Goal: Task Accomplishment & Management: Complete application form

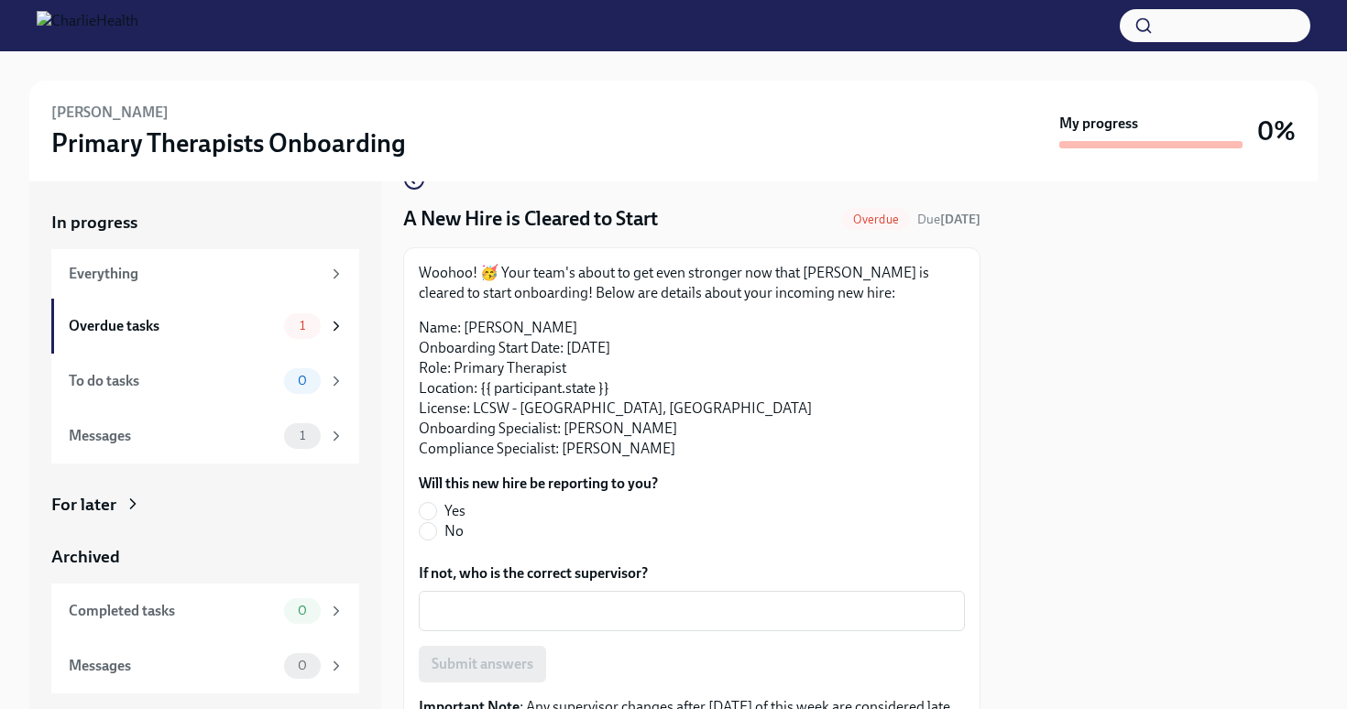
scroll to position [46, 0]
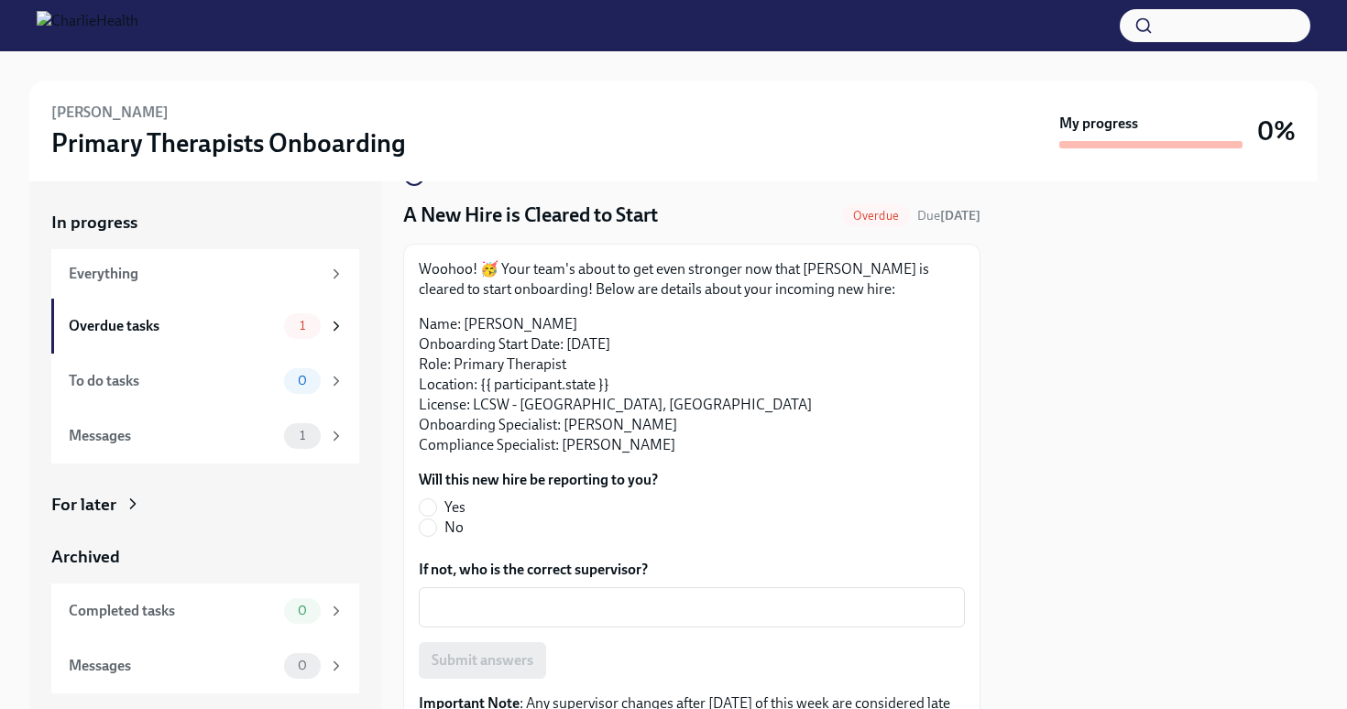
click at [460, 499] on span "Yes" at bounding box center [454, 508] width 21 height 20
click at [436, 499] on input "Yes" at bounding box center [428, 507] width 16 height 16
radio input "true"
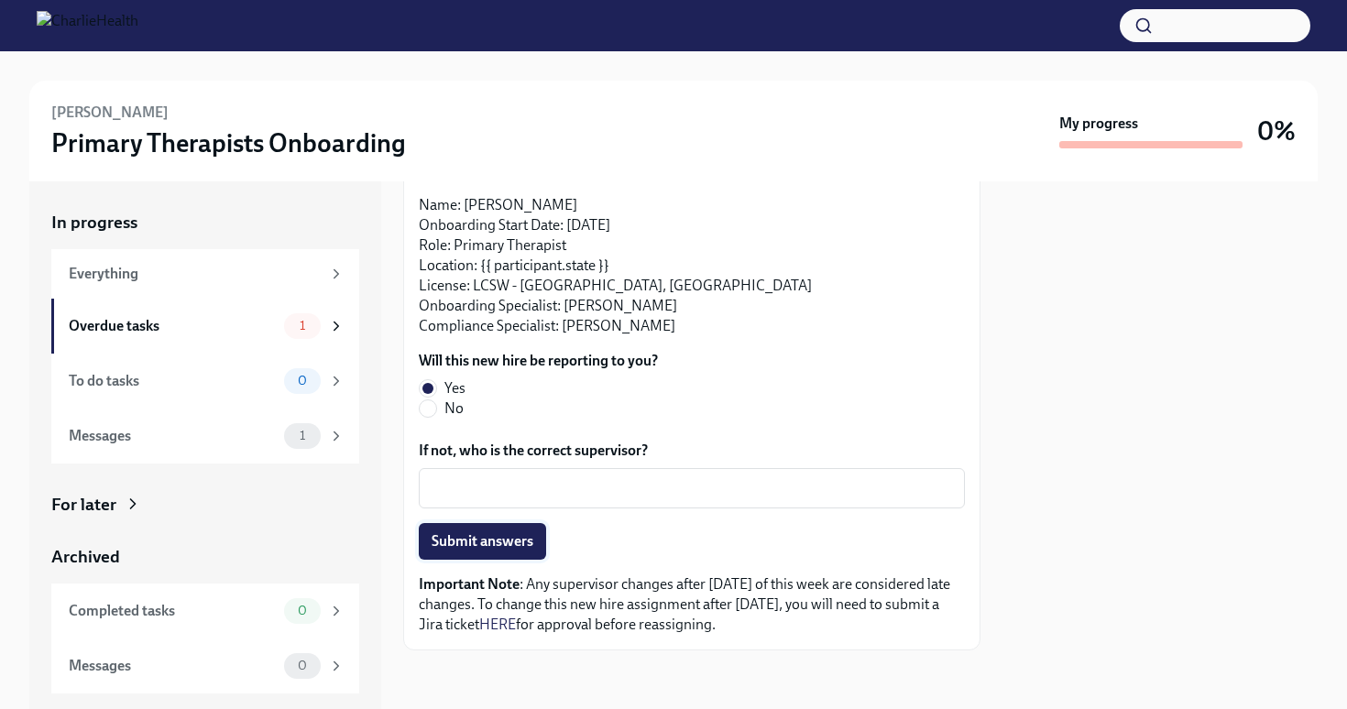
click at [488, 543] on span "Submit answers" at bounding box center [483, 541] width 102 height 18
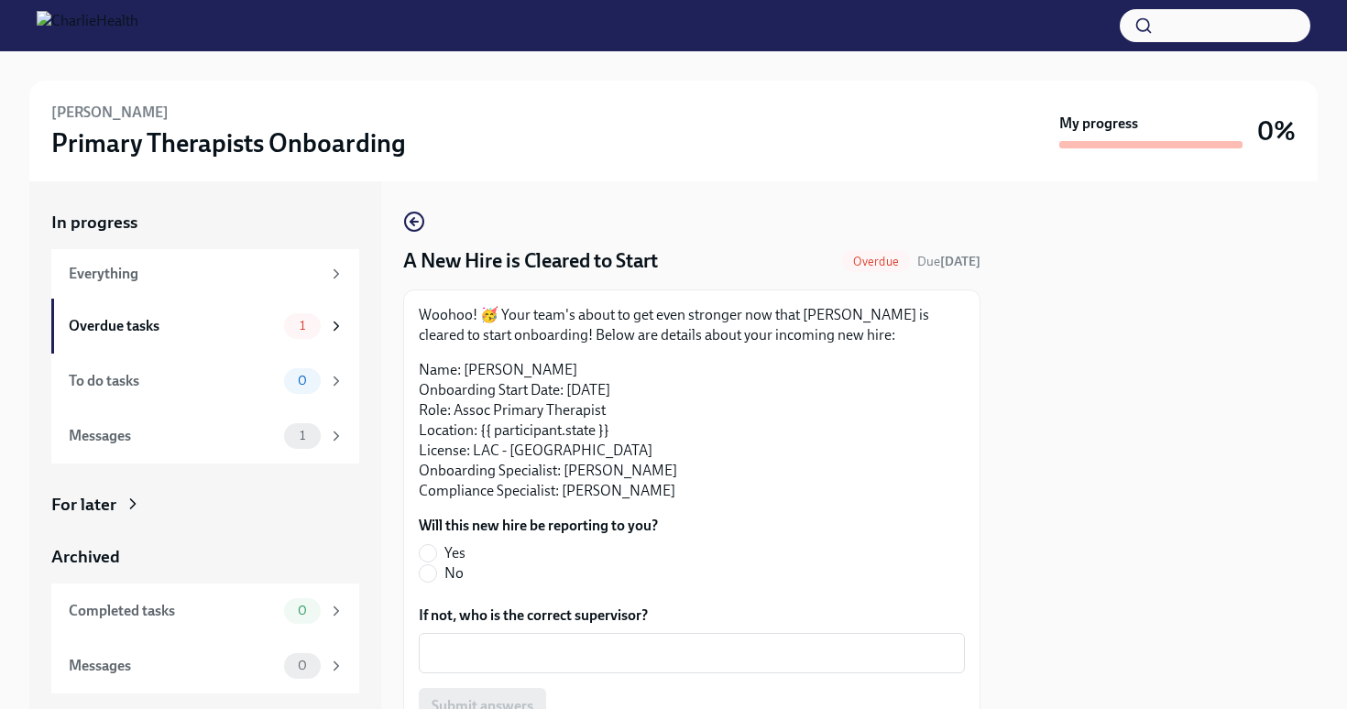
click at [478, 551] on label "Yes" at bounding box center [531, 553] width 225 height 20
click at [436, 551] on input "Yes" at bounding box center [428, 553] width 16 height 16
radio input "true"
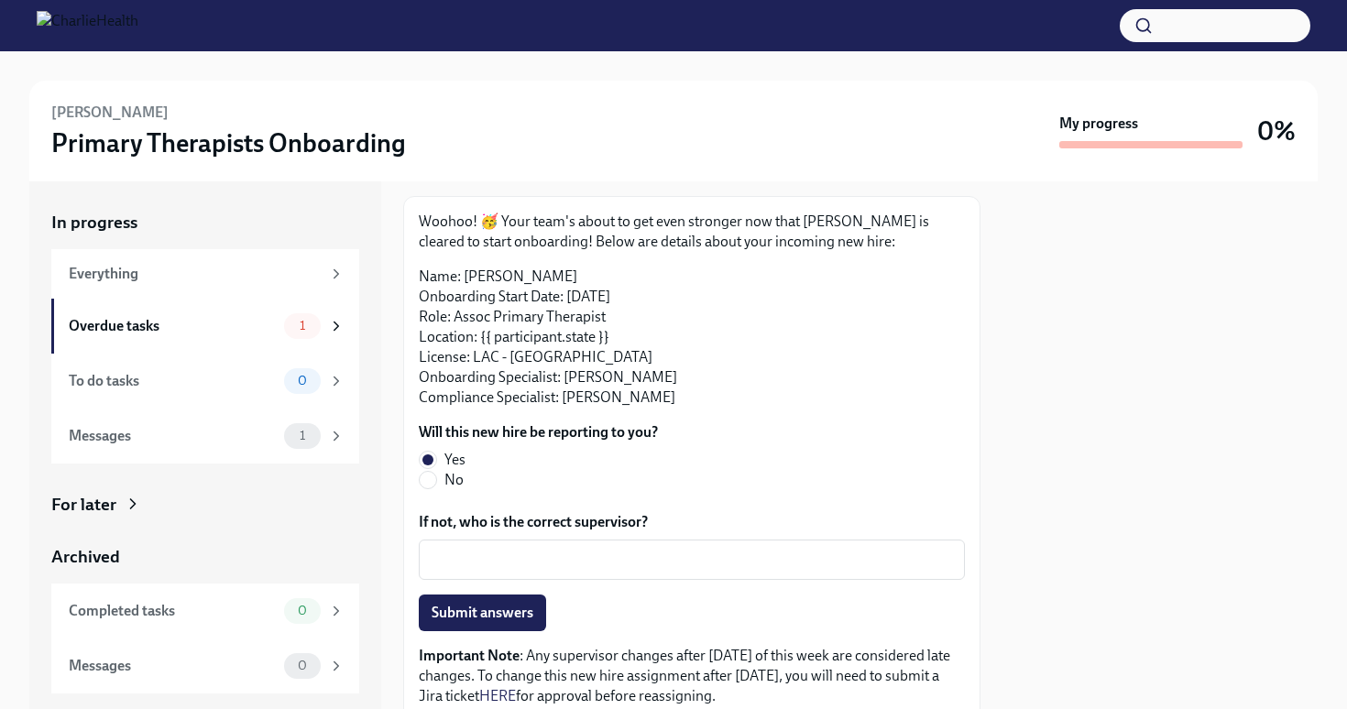
scroll to position [114, 0]
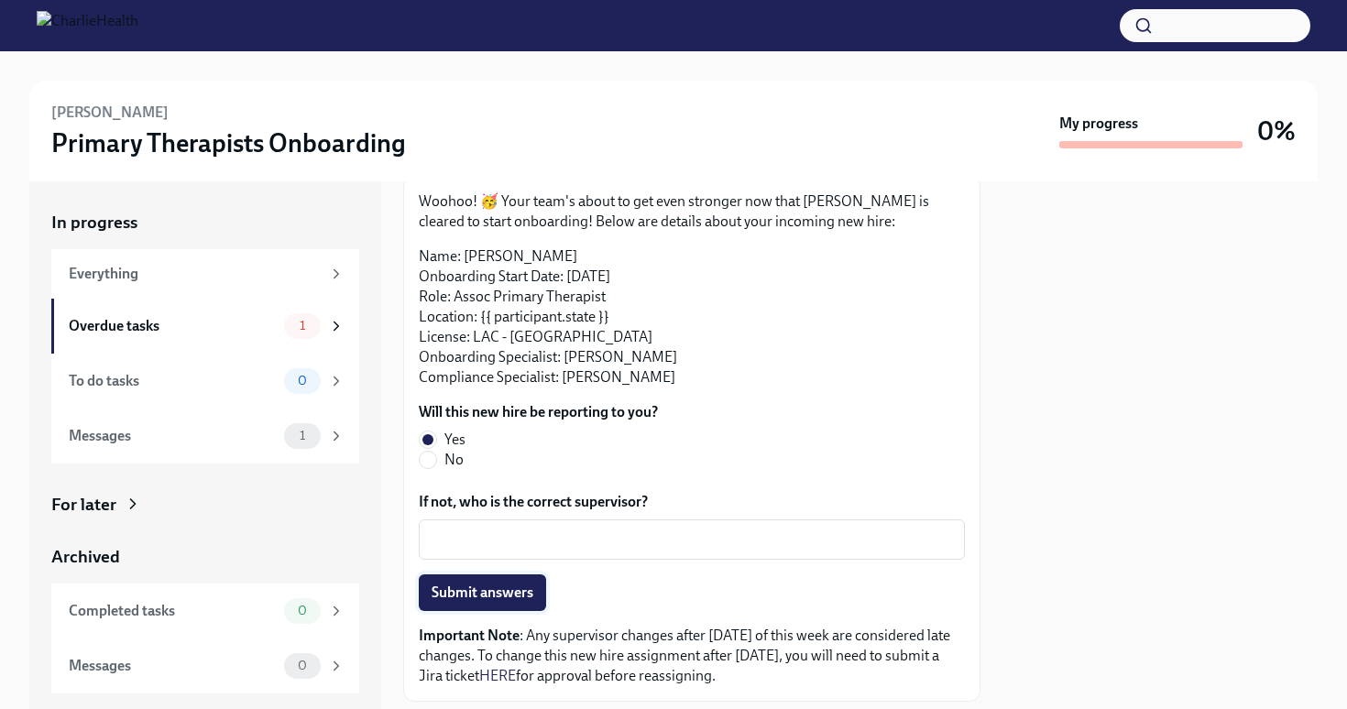
click at [491, 599] on span "Submit answers" at bounding box center [483, 593] width 102 height 18
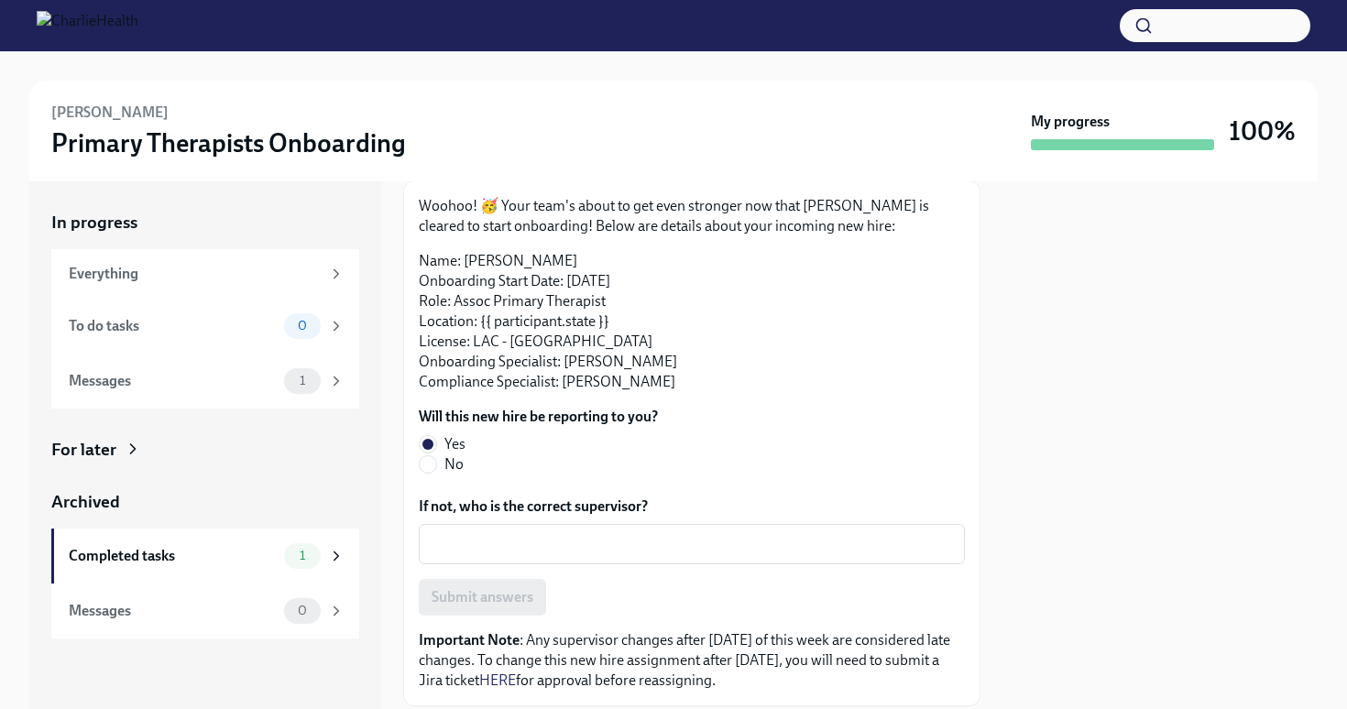
scroll to position [165, 0]
